Goal: Task Accomplishment & Management: Manage account settings

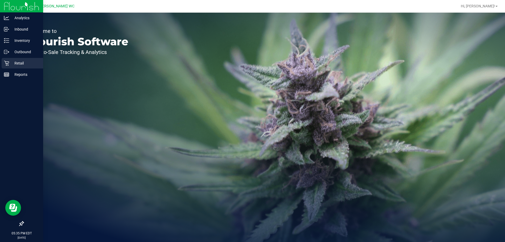
click at [20, 65] on p "Retail" at bounding box center [25, 63] width 32 height 6
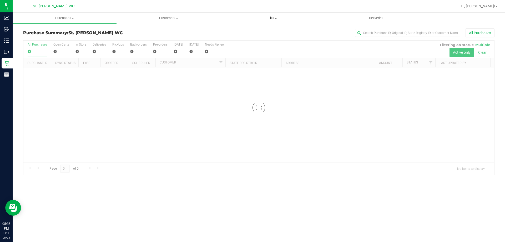
click at [271, 18] on span "Tills" at bounding box center [272, 18] width 103 height 5
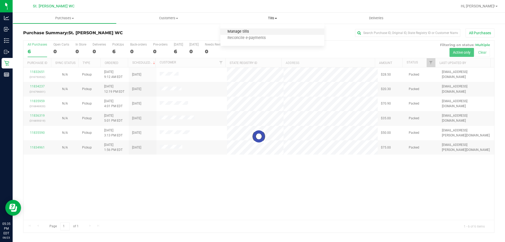
click at [248, 30] on span "Manage tills" at bounding box center [238, 31] width 36 height 4
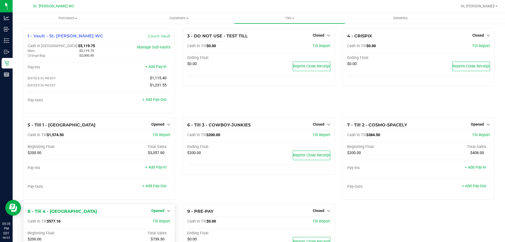
click at [154, 210] on span "Opened" at bounding box center [157, 210] width 13 height 4
click at [156, 221] on link "Close Till" at bounding box center [158, 221] width 14 height 4
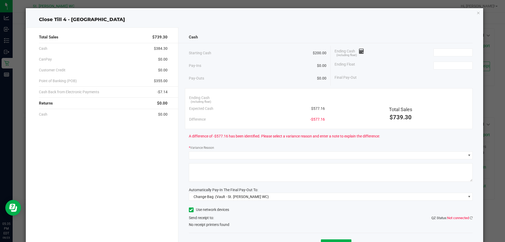
click at [476, 14] on div "Close Till 4 - [GEOGRAPHIC_DATA] Total Sales $739.30 Cash $384.30 CanPay $0.00 …" at bounding box center [255, 135] width 458 height 254
click at [477, 15] on icon "button" at bounding box center [479, 12] width 4 height 6
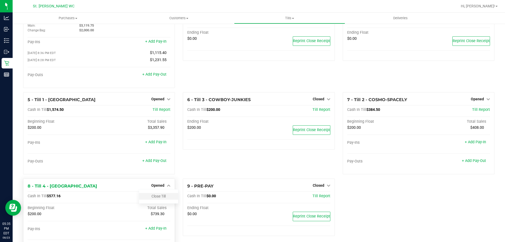
scroll to position [54, 0]
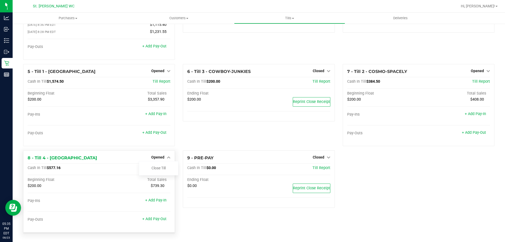
click at [119, 155] on div "8 - Till 4 - [GEOGRAPHIC_DATA] Opened Close Till" at bounding box center [99, 158] width 143 height 6
click at [155, 168] on link "Close Till" at bounding box center [158, 168] width 14 height 4
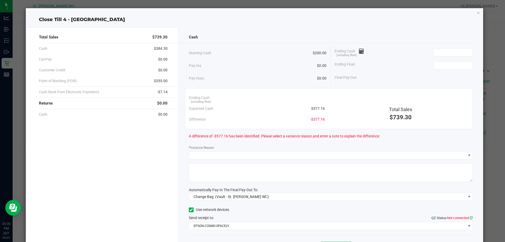
click at [470, 217] on icon at bounding box center [471, 217] width 3 height 3
click at [275, 228] on span "EPSON-COSMO-SPACELY" at bounding box center [327, 225] width 277 height 7
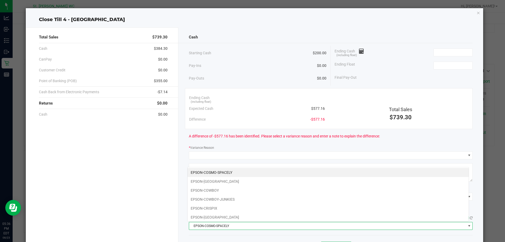
scroll to position [8, 281]
click at [271, 209] on li "EPSON-CRISPIX" at bounding box center [328, 208] width 281 height 9
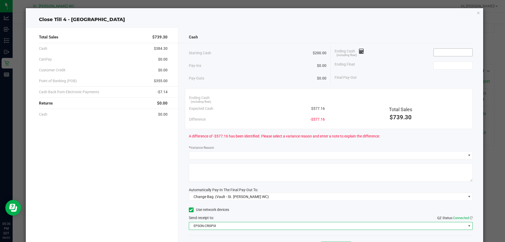
click at [454, 49] on input at bounding box center [453, 52] width 39 height 7
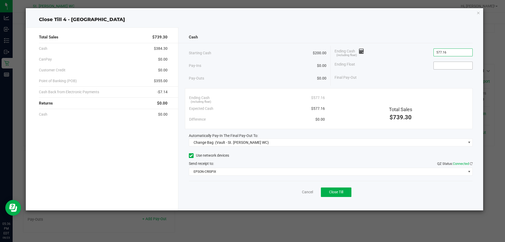
type input "$577.16"
click at [445, 67] on input at bounding box center [453, 65] width 39 height 7
type input "$200.00"
click at [395, 78] on div "Final Pay-Out $377.16" at bounding box center [404, 77] width 138 height 11
click at [302, 146] on div "Cash Starting Cash $200.00 Pay-Ins $0.00 Pay-Outs $0.00 Ending Cash (including …" at bounding box center [330, 118] width 305 height 183
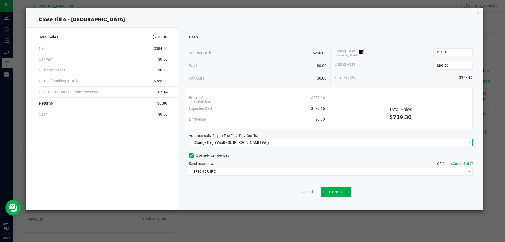
click at [288, 141] on span "Change Bag (Vault - St. [PERSON_NAME] WC)" at bounding box center [327, 142] width 277 height 7
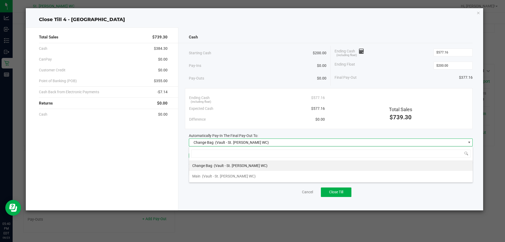
scroll to position [8, 284]
click at [245, 174] on li "Main (Vault - St. [PERSON_NAME] WC)" at bounding box center [331, 176] width 284 height 11
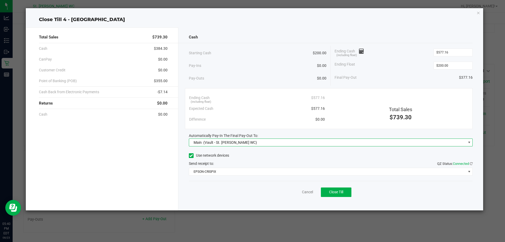
click at [252, 155] on div "Use network devices" at bounding box center [331, 155] width 284 height 8
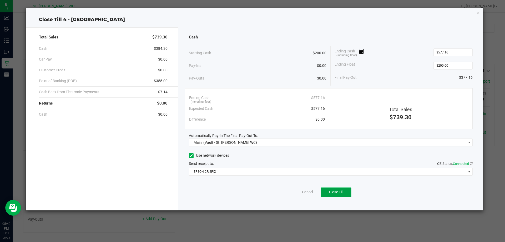
click at [334, 193] on span "Close Till" at bounding box center [336, 192] width 14 height 4
